Goal: Find specific page/section: Find specific page/section

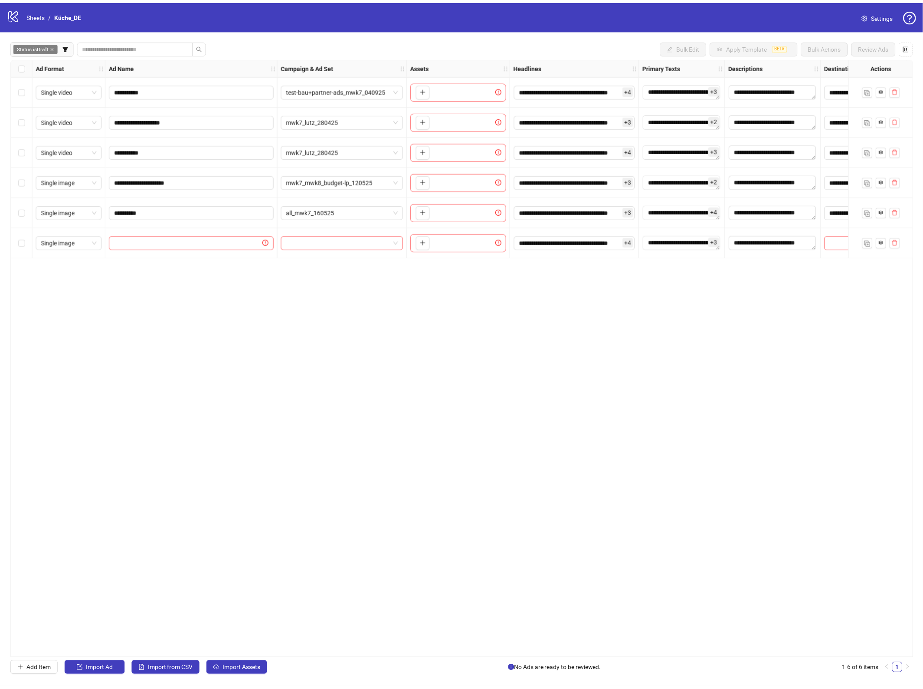
scroll to position [0, 1]
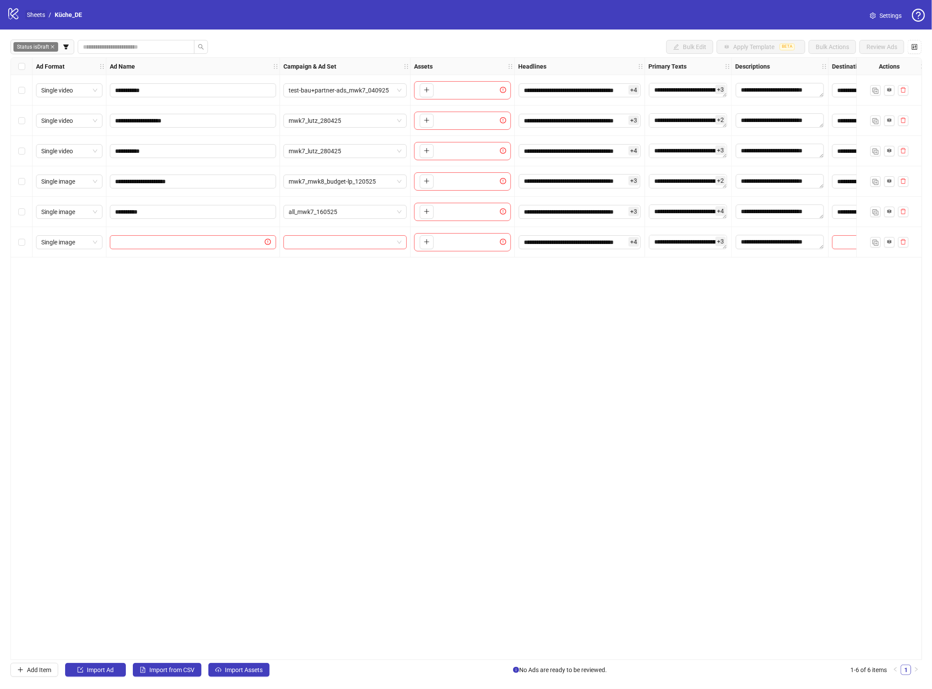
click at [37, 13] on link "Sheets" at bounding box center [36, 15] width 22 height 10
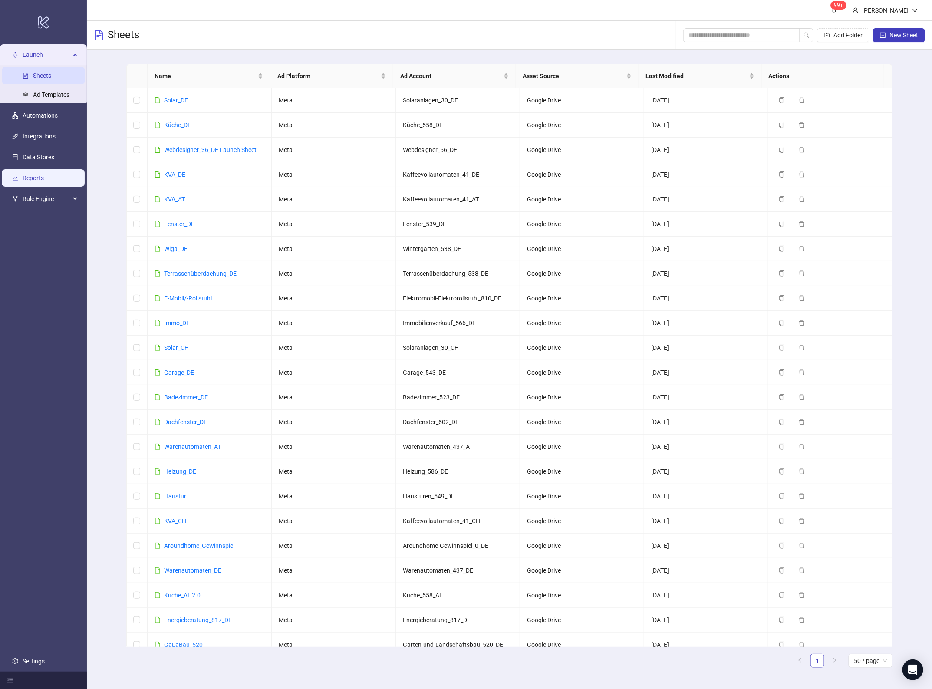
click at [44, 174] on link "Reports" at bounding box center [33, 177] width 21 height 7
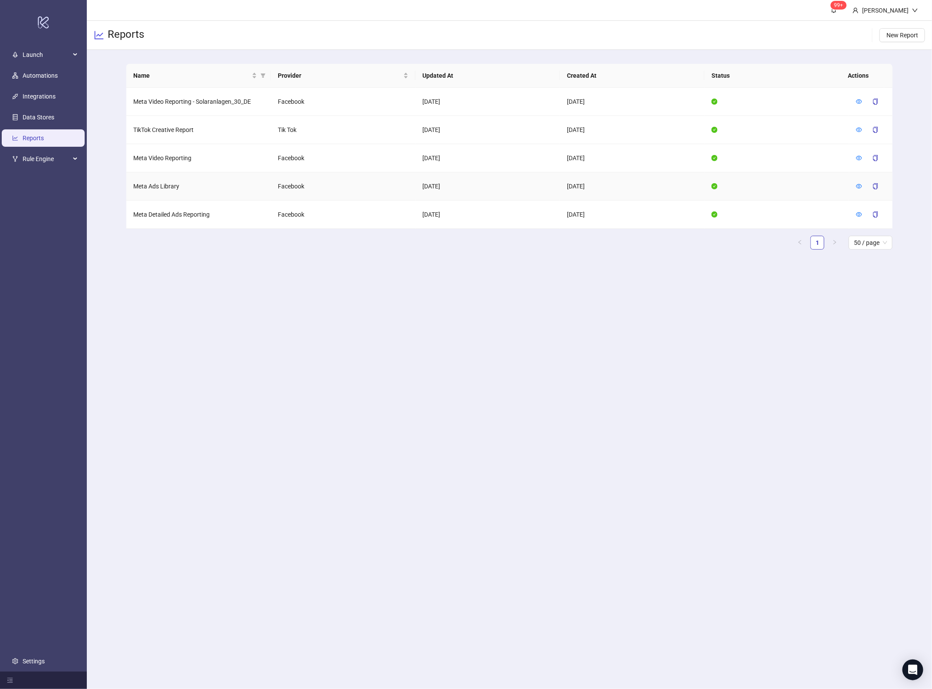
click at [450, 187] on td "[DATE]" at bounding box center [487, 186] width 144 height 28
click at [451, 182] on td "[DATE]" at bounding box center [487, 186] width 144 height 28
click at [860, 187] on icon "eye" at bounding box center [859, 186] width 6 height 6
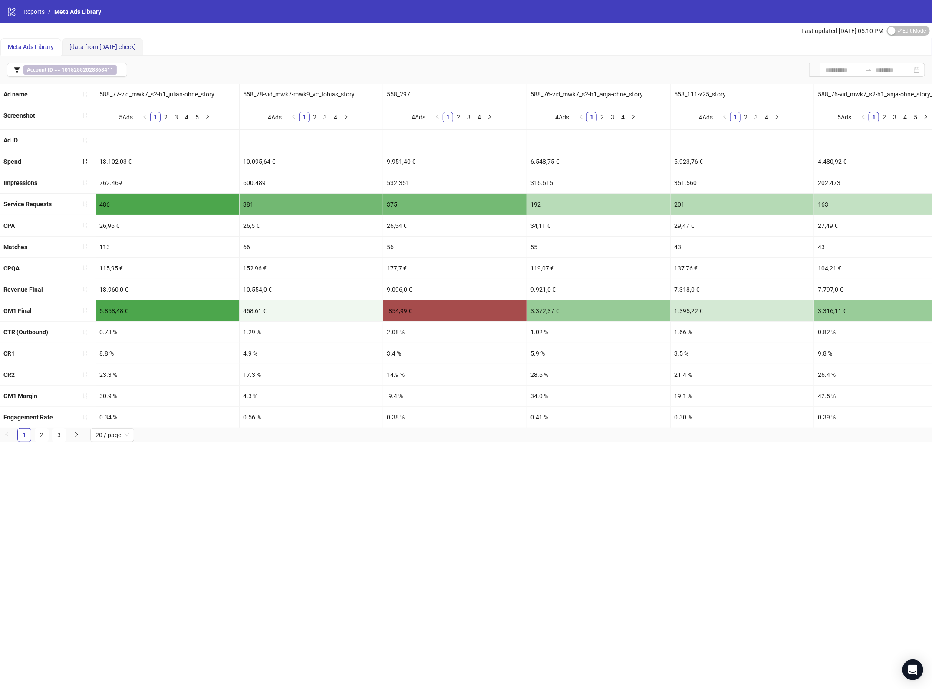
click at [114, 46] on span "[data from [DATE] check]" at bounding box center [102, 46] width 66 height 7
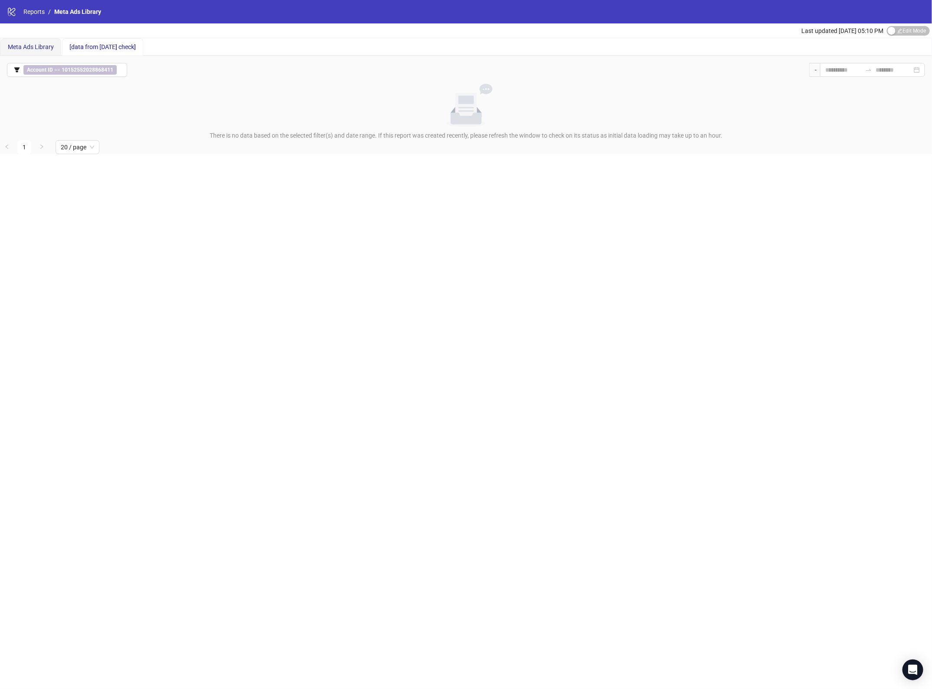
click at [31, 43] on span "Meta Ads Library" at bounding box center [31, 46] width 46 height 7
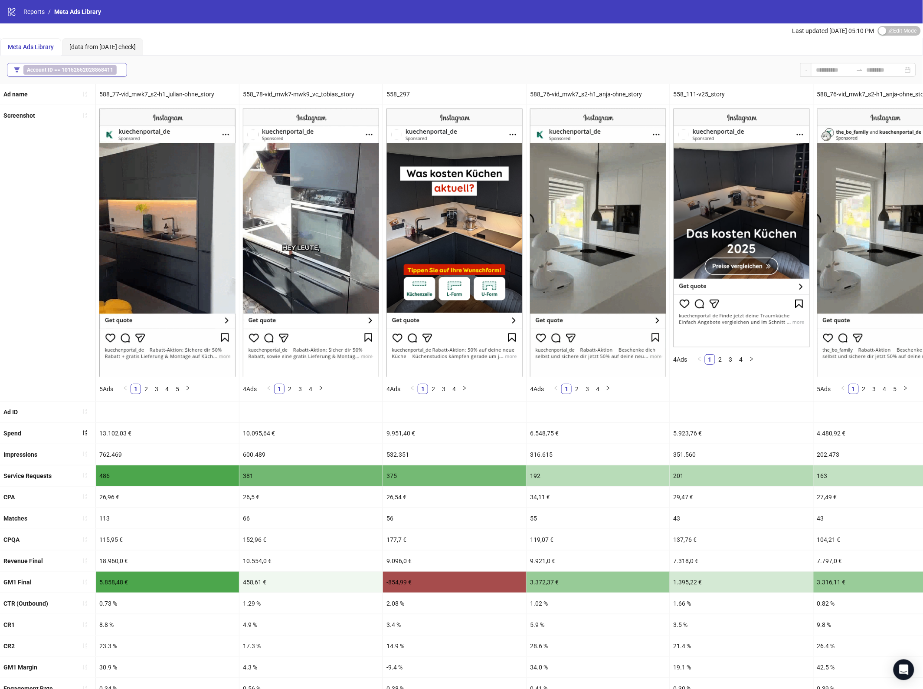
click at [108, 72] on b "10152552028868411" at bounding box center [88, 70] width 52 height 6
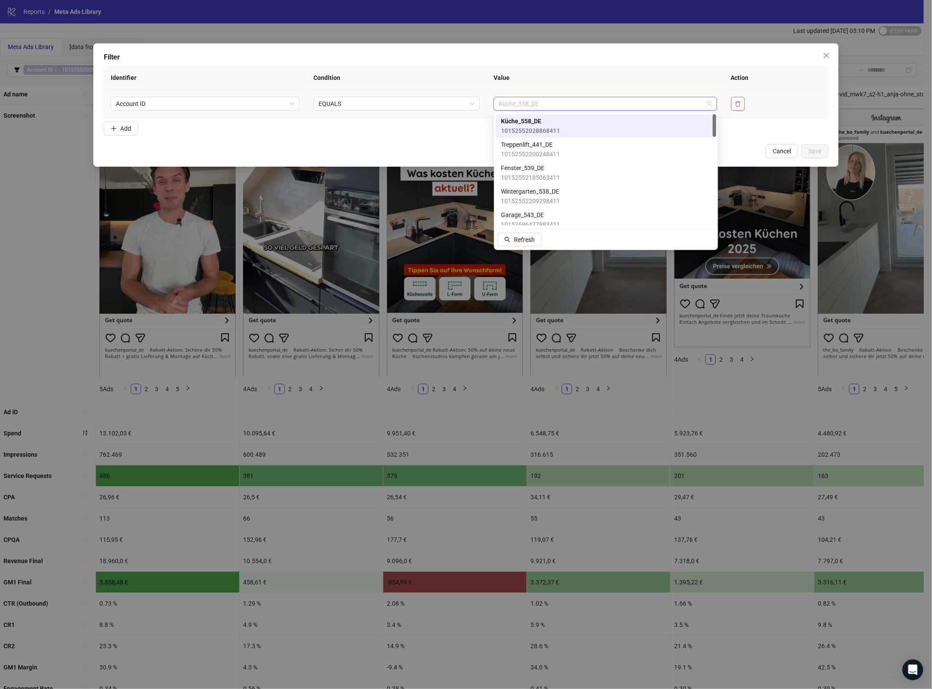
click at [562, 105] on span "Küche_558_DE" at bounding box center [605, 103] width 213 height 13
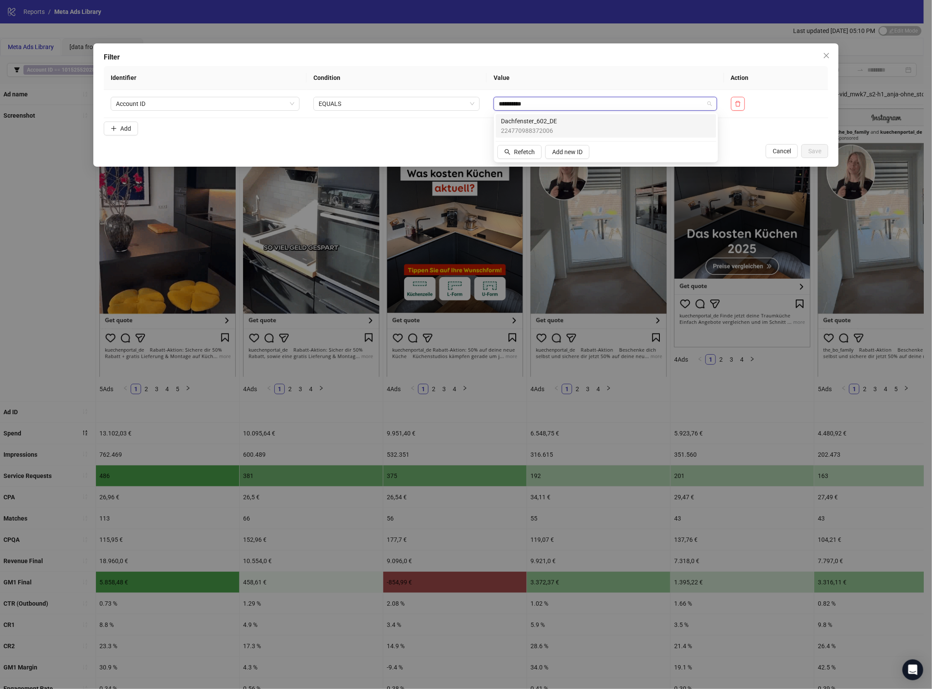
type input "**********"
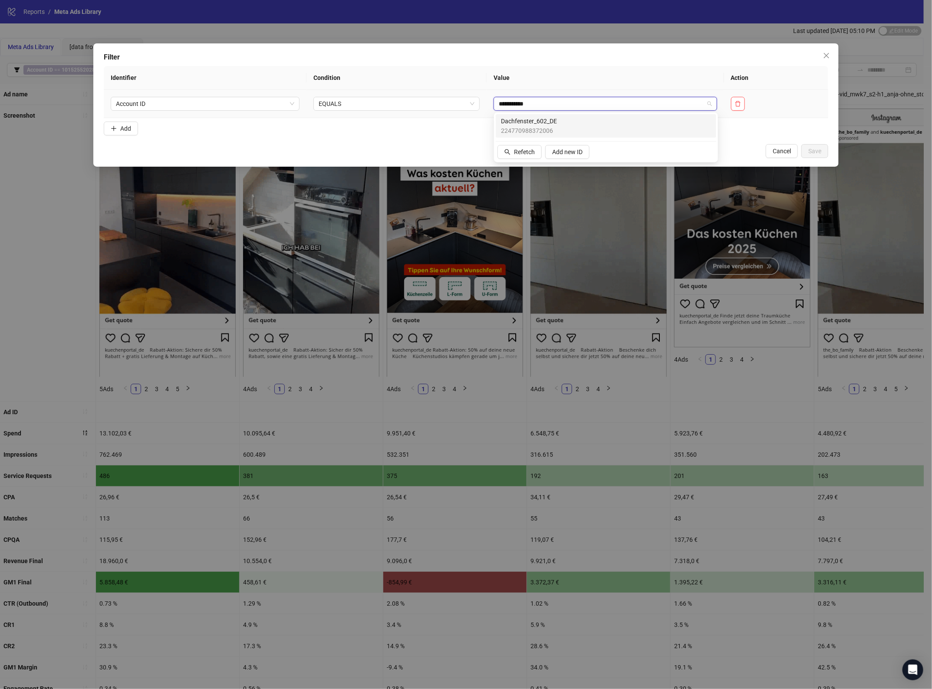
click at [509, 124] on span "Dachfenster_602_DE" at bounding box center [529, 121] width 56 height 10
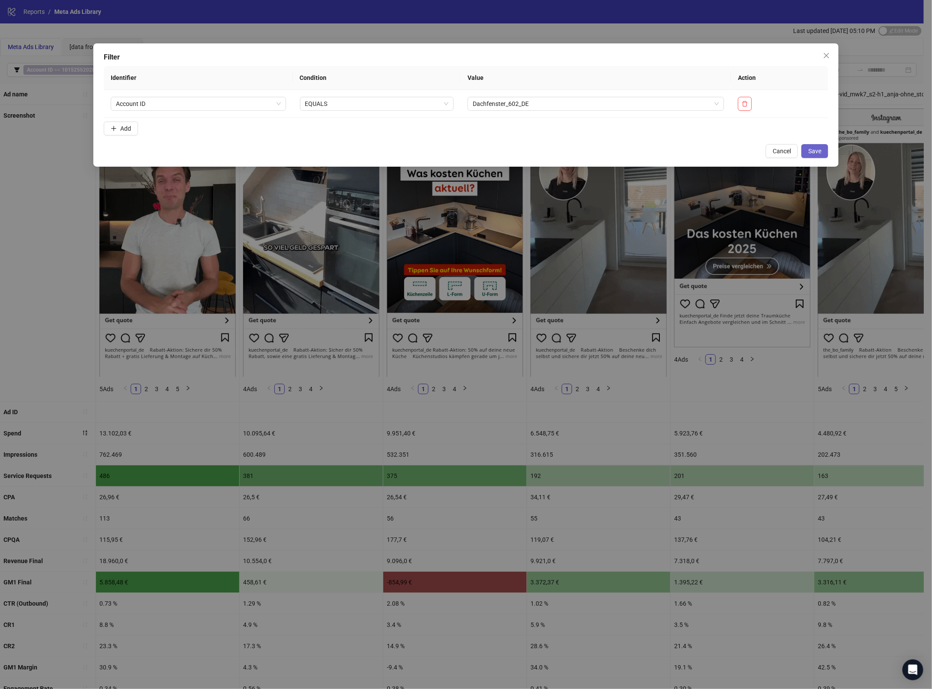
click at [817, 151] on span "Save" at bounding box center [814, 151] width 13 height 7
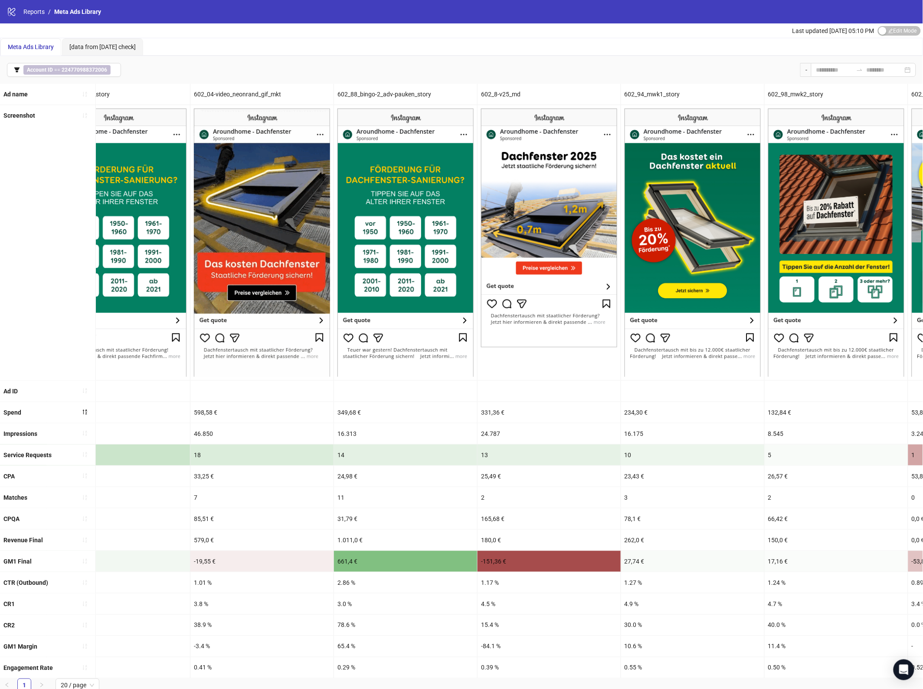
scroll to position [0, 337]
click at [657, 92] on div "602_94_mwk1_story" at bounding box center [692, 94] width 143 height 21
copy div "602_94_mwk1_story"
